Goal: Navigation & Orientation: Find specific page/section

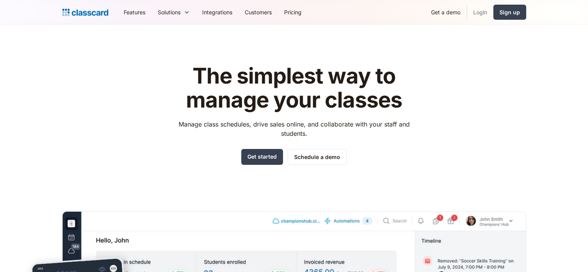
click at [478, 15] on link "Login" at bounding box center [480, 11] width 26 height 17
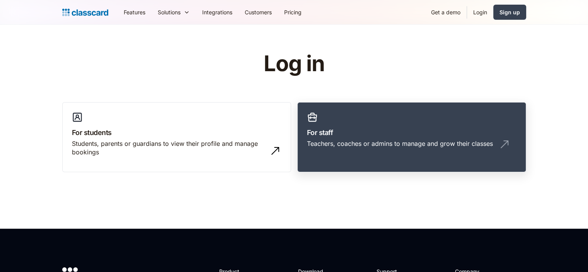
click at [347, 127] on h3 "For staff" at bounding box center [411, 132] width 209 height 10
